Goal: Check status: Check status

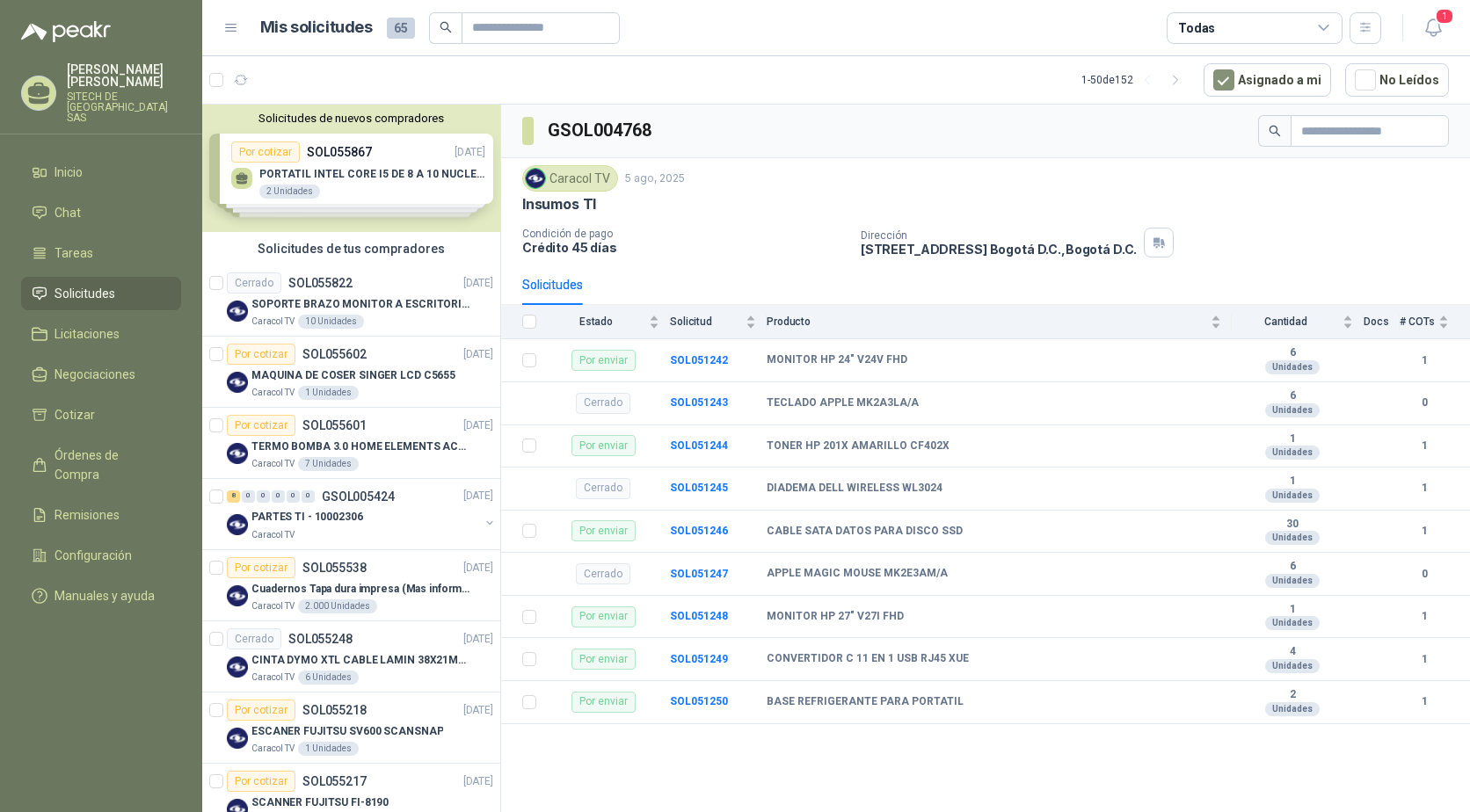
click at [709, 240] on p "Crédito 45 días" at bounding box center [684, 246] width 324 height 15
click at [690, 357] on b "SOL051242" at bounding box center [699, 360] width 58 height 12
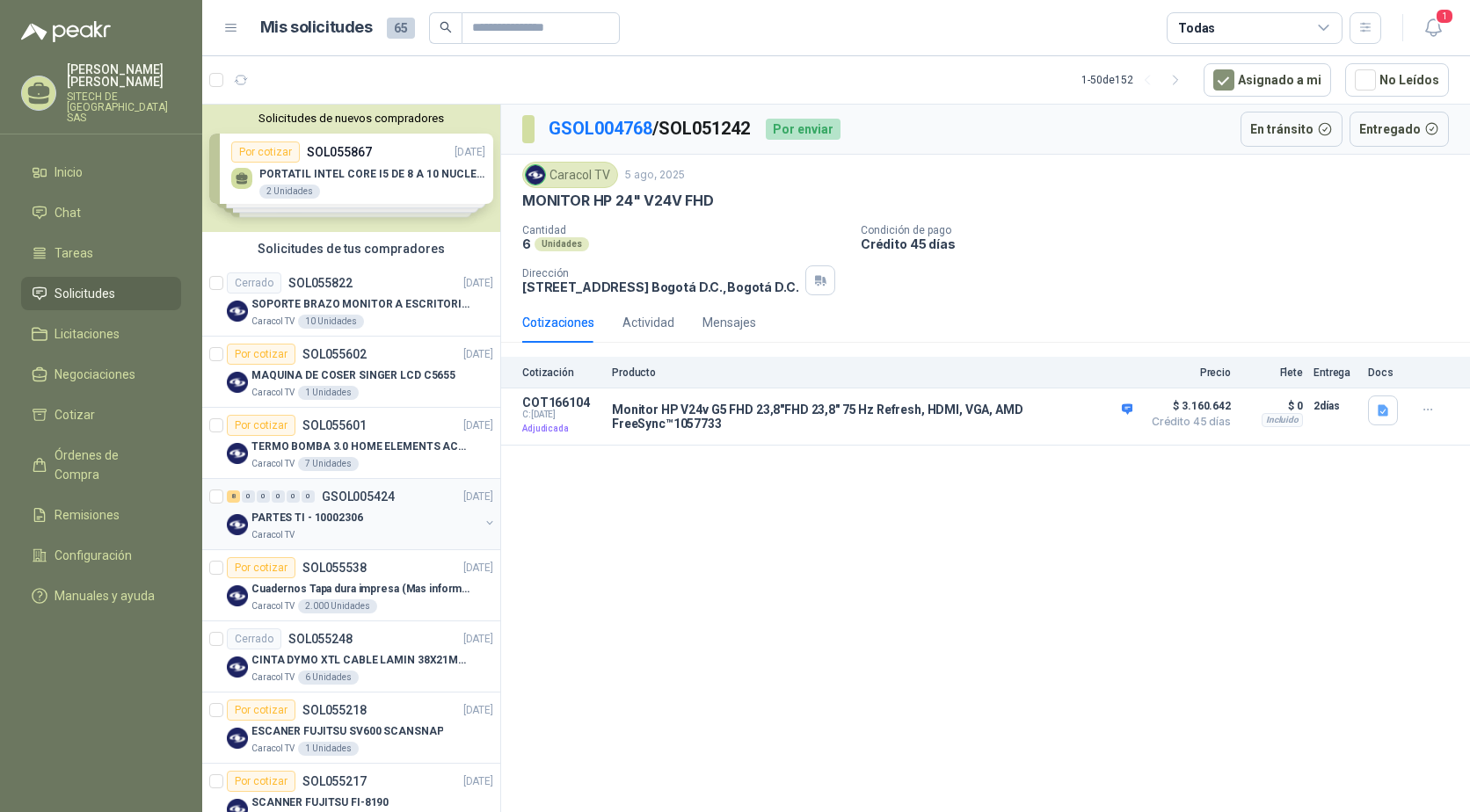
click at [306, 510] on p "PARTES TI - 10002306" at bounding box center [307, 518] width 111 height 17
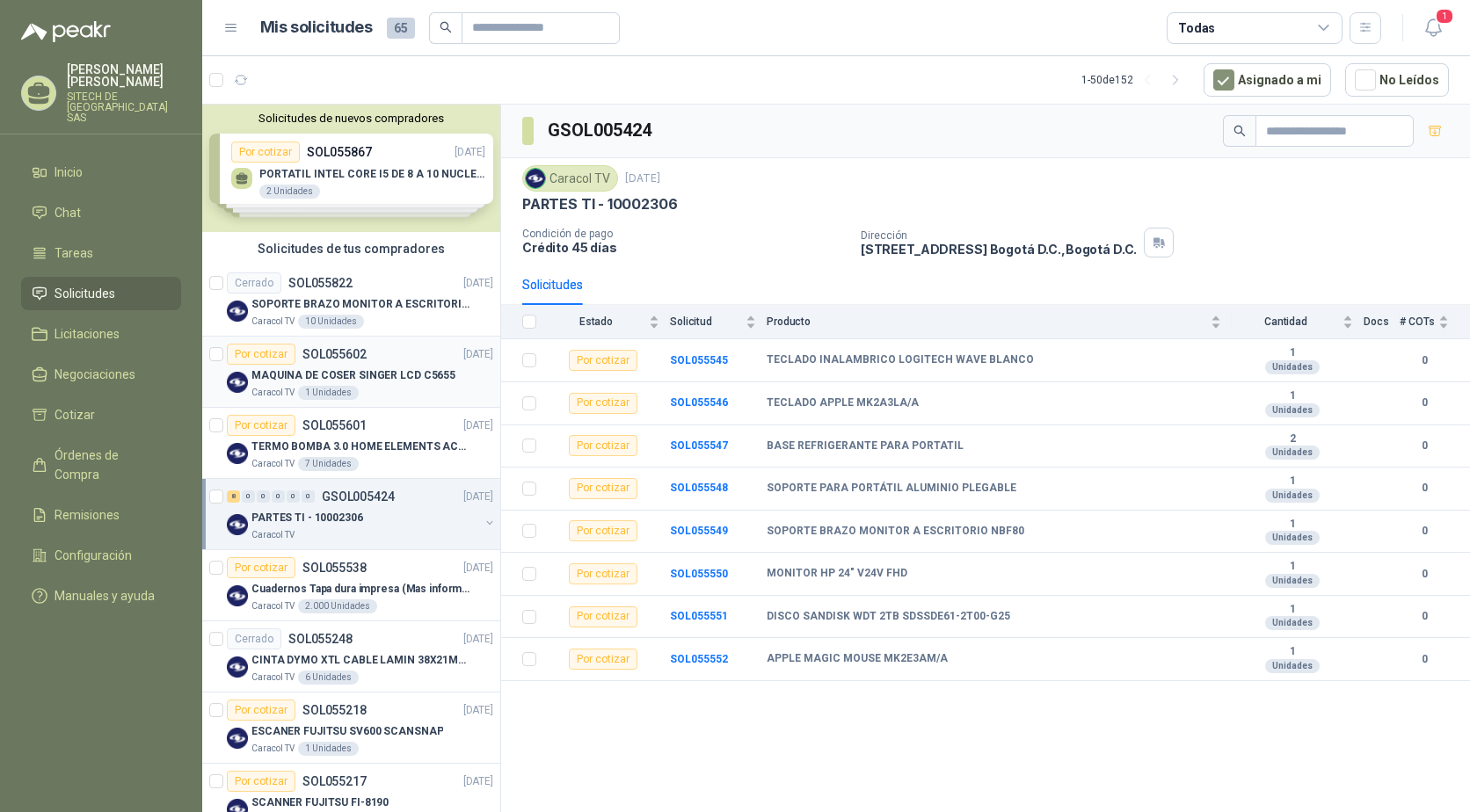
click at [367, 377] on p "MAQUINA DE COSER SINGER LCD C5655" at bounding box center [353, 376] width 204 height 17
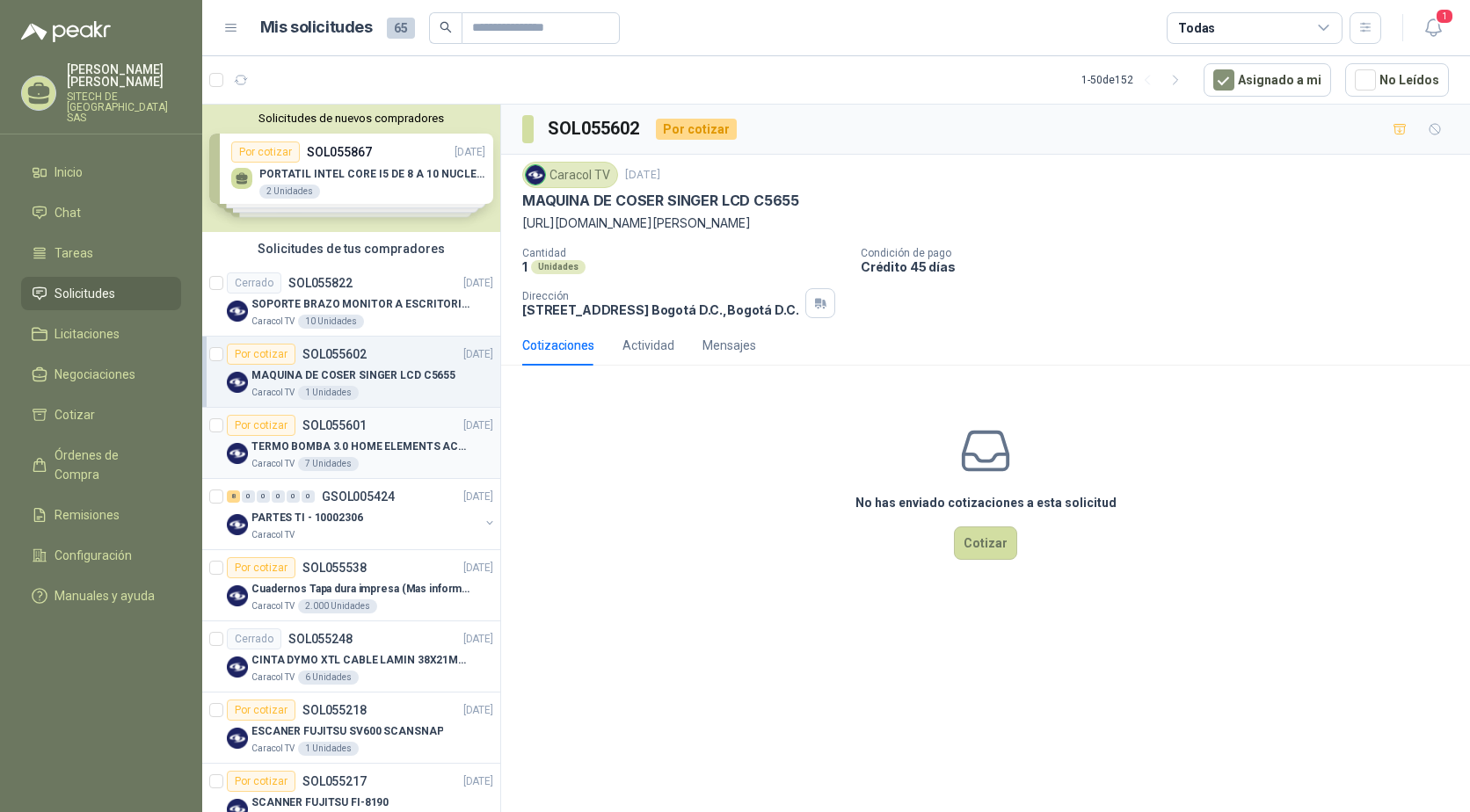
click at [349, 458] on div "7 Unidades" at bounding box center [328, 464] width 61 height 14
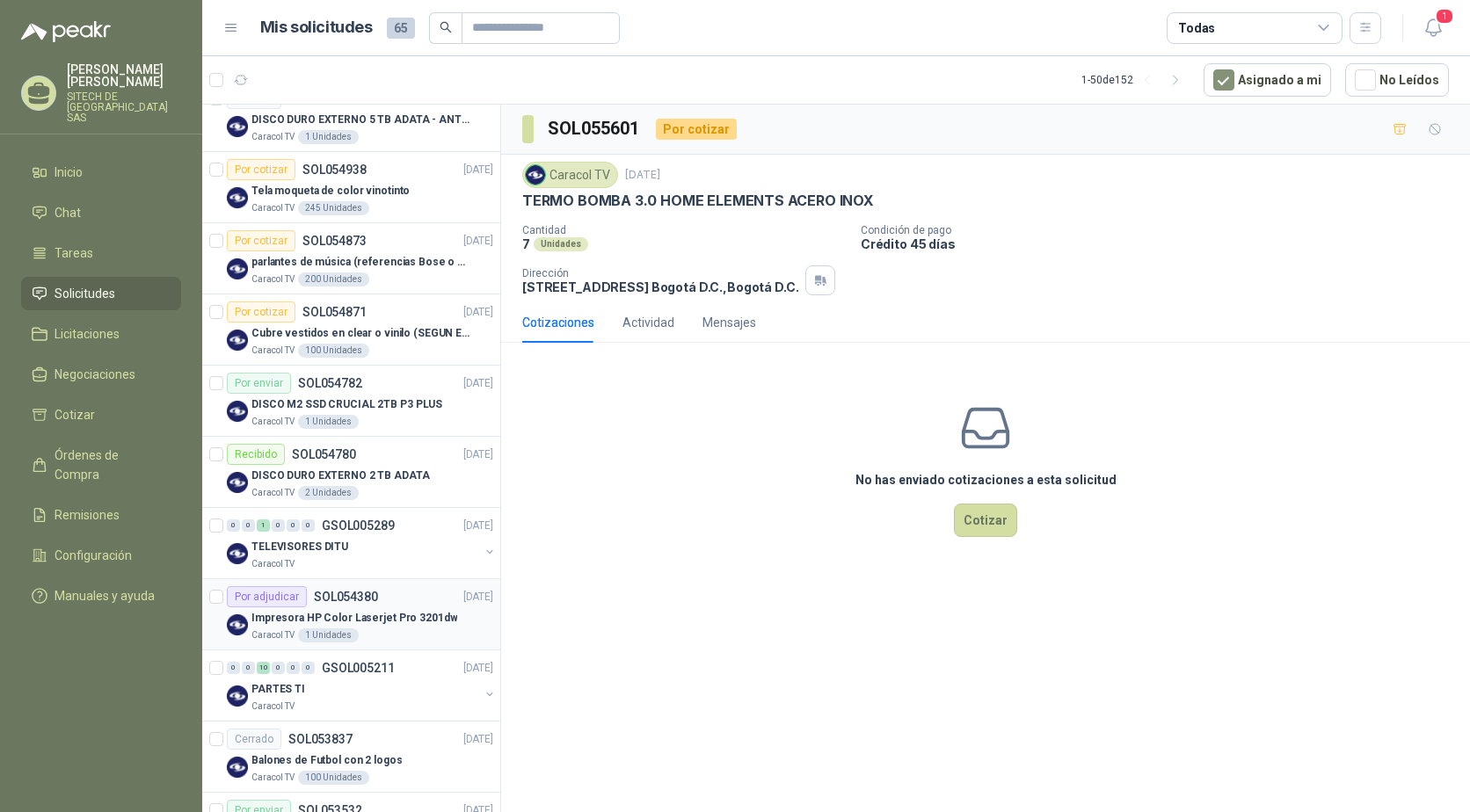
scroll to position [1055, 0]
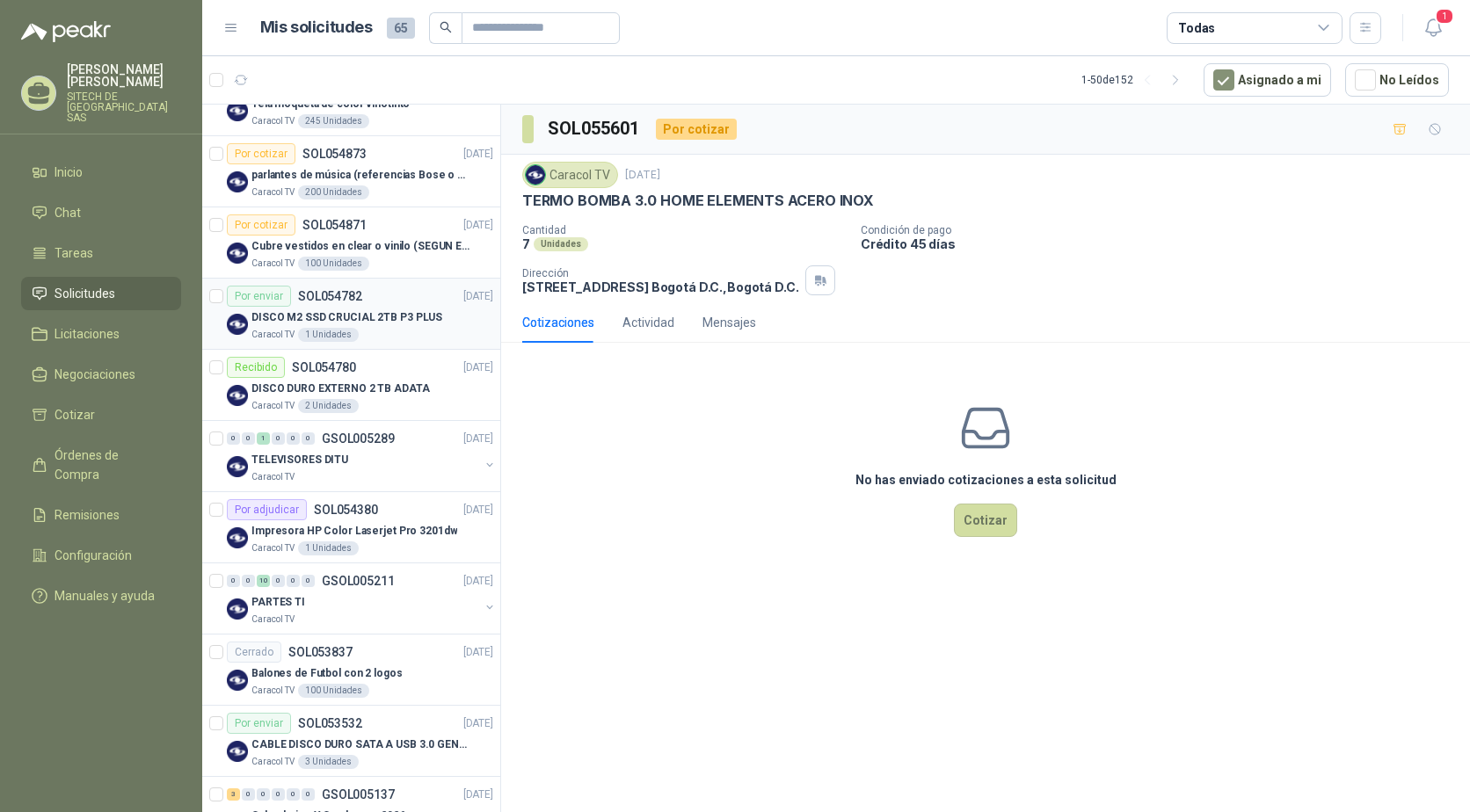
click at [344, 303] on div "Por enviar SOL054782" at bounding box center [294, 295] width 135 height 21
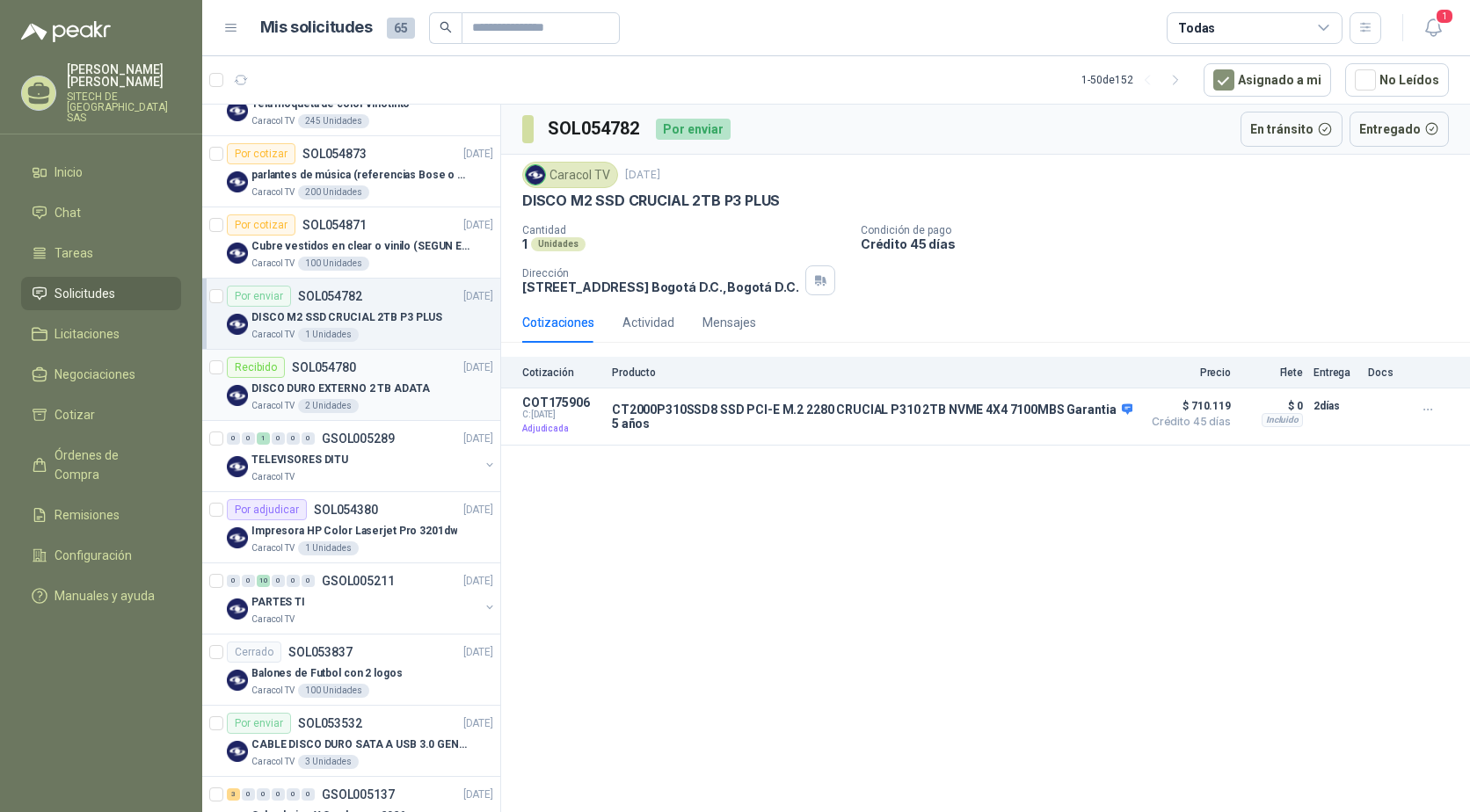
click at [376, 378] on div "DISCO DURO EXTERNO 2 TB ADATA" at bounding box center [372, 388] width 242 height 21
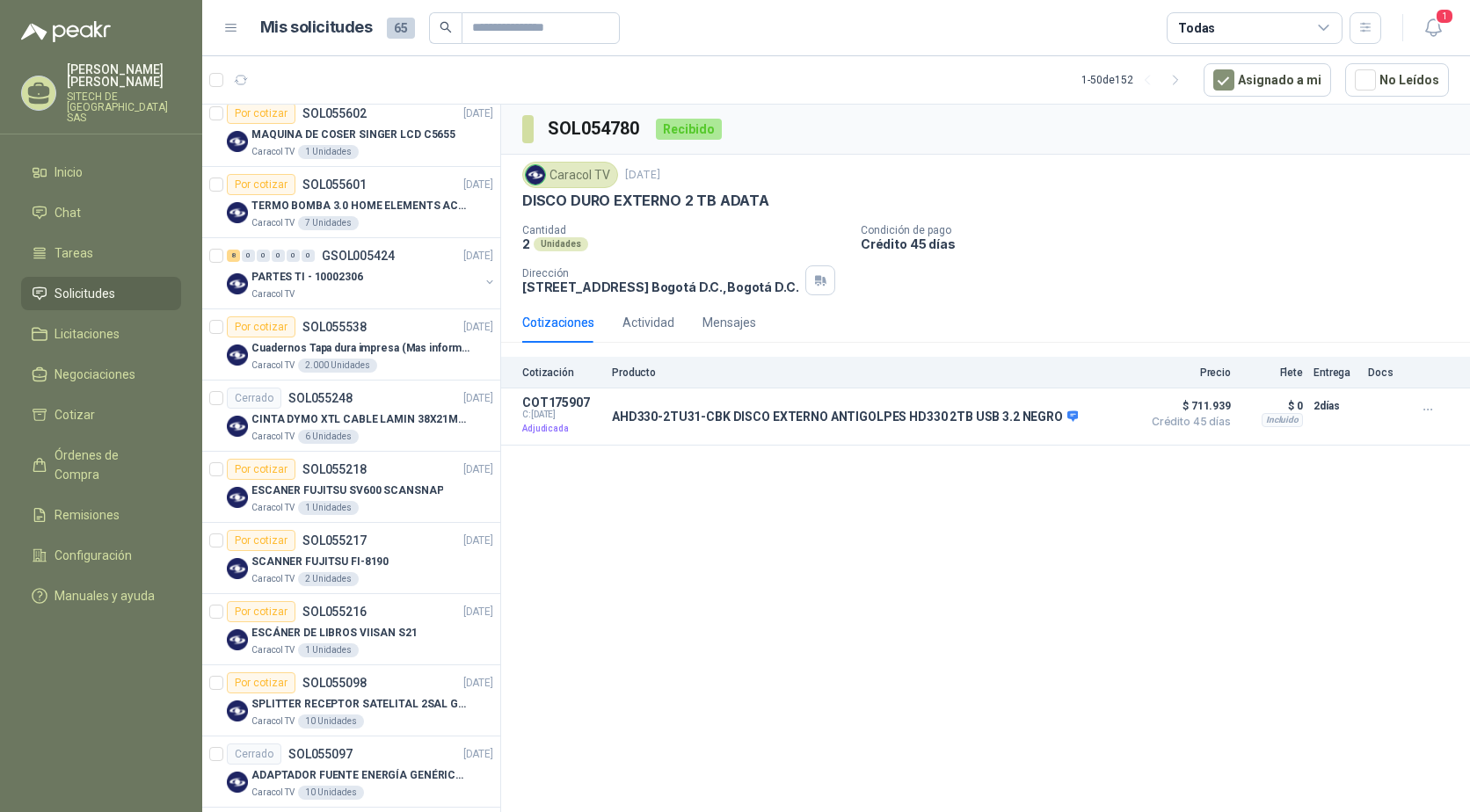
scroll to position [176, 0]
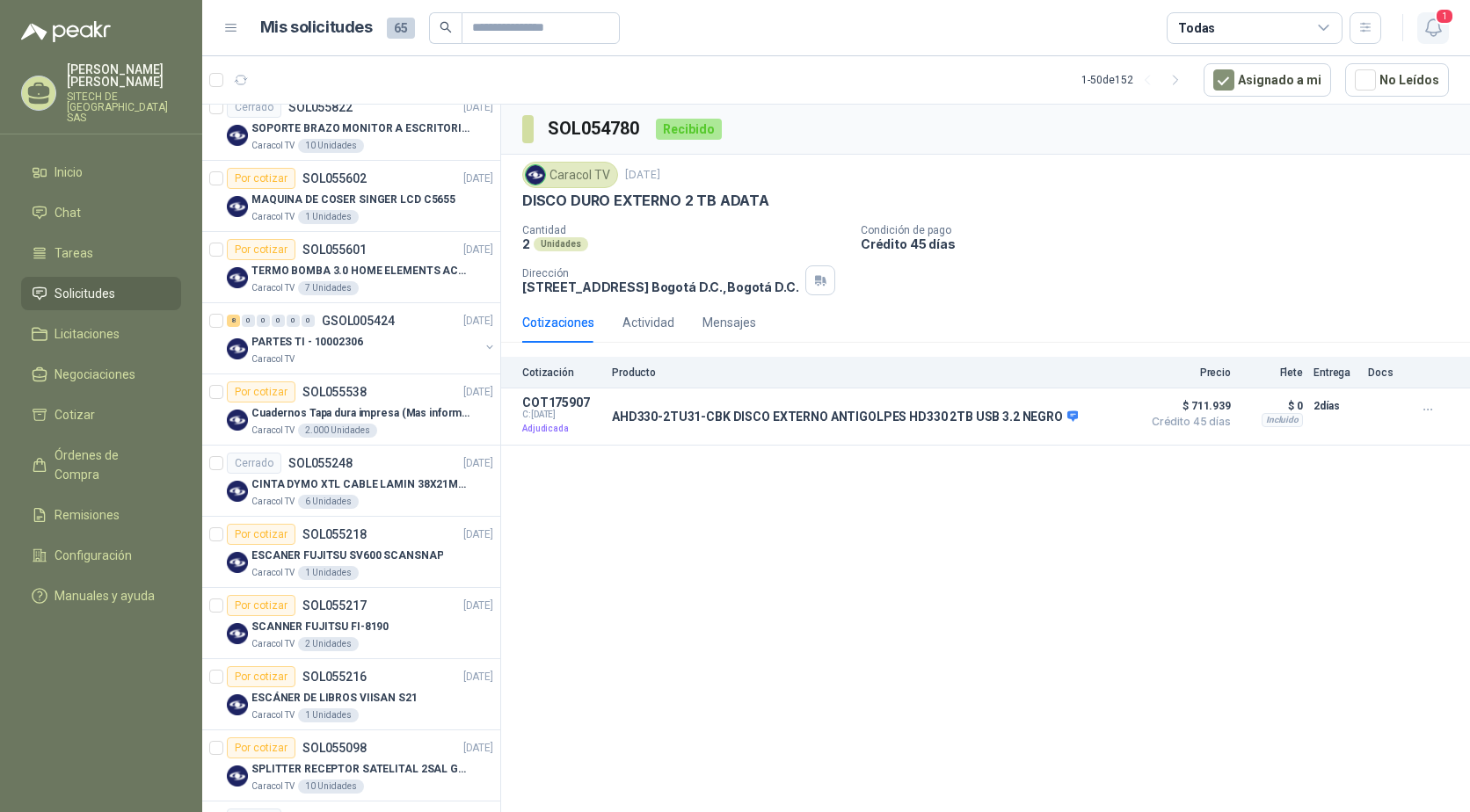
click at [1427, 27] on icon "button" at bounding box center [1432, 27] width 15 height 17
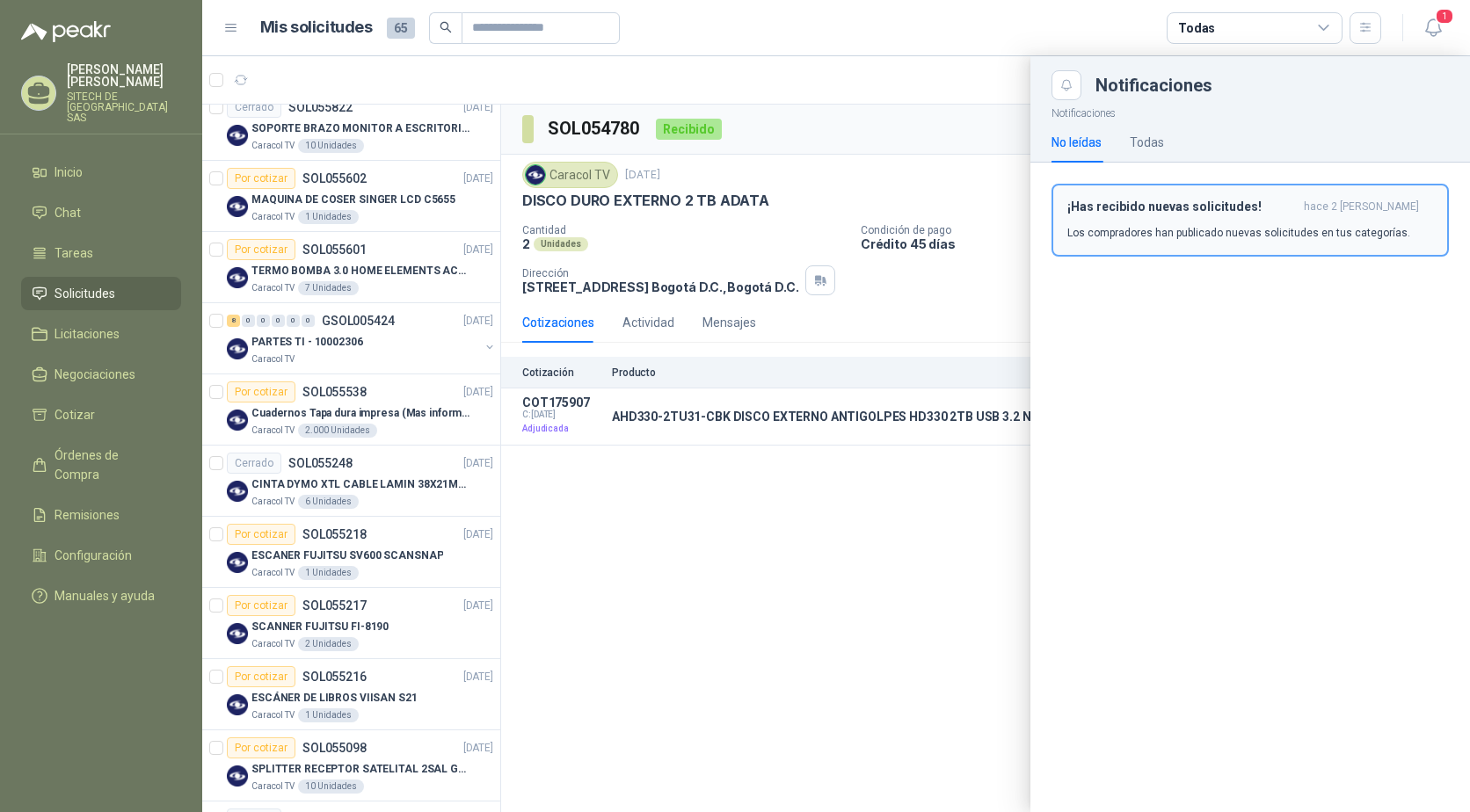
click at [1112, 214] on h3 "¡Has recibido nuevas solicitudes!" at bounding box center [1182, 207] width 230 height 15
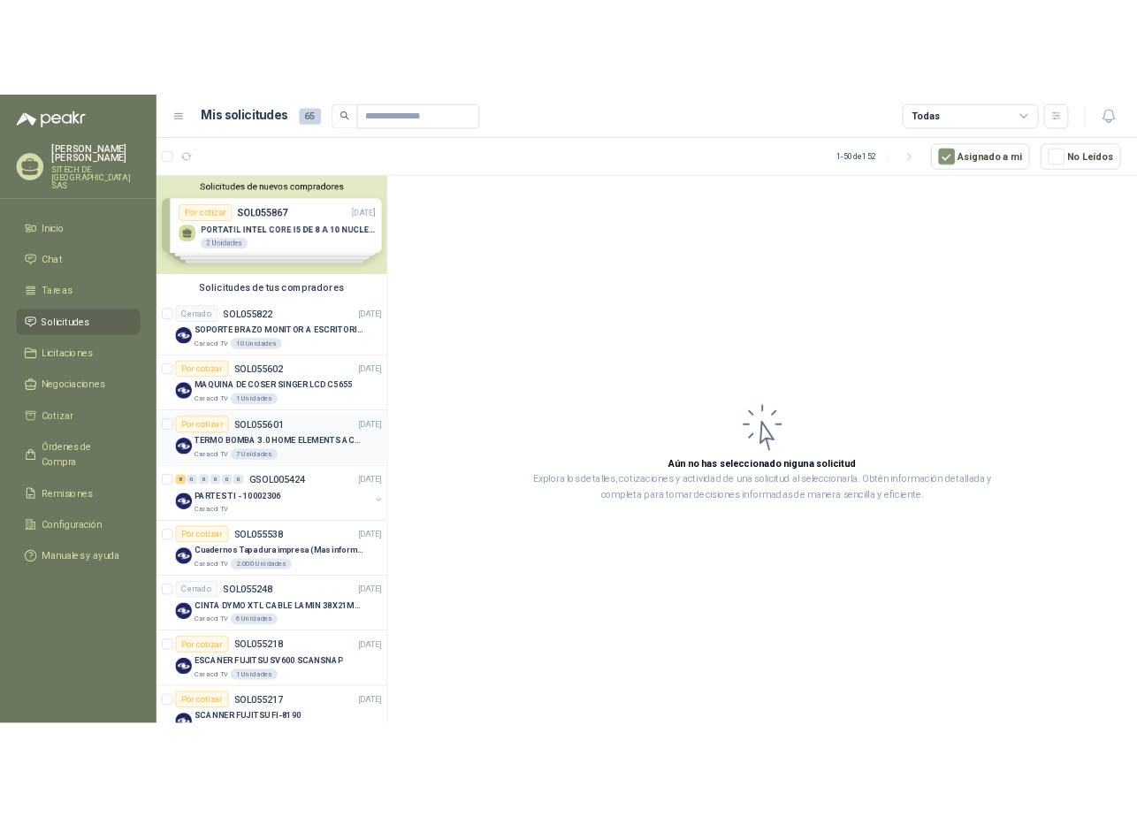
scroll to position [177, 0]
